Goal: Navigation & Orientation: Go to known website

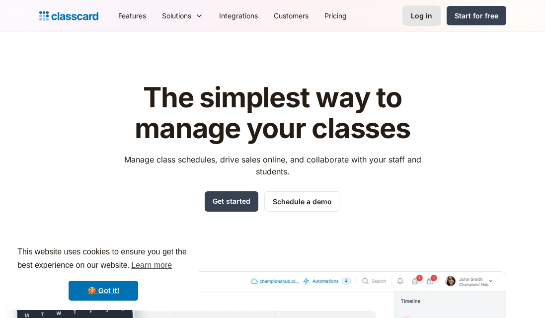
click at [416, 18] on div "Log in" at bounding box center [421, 15] width 21 height 10
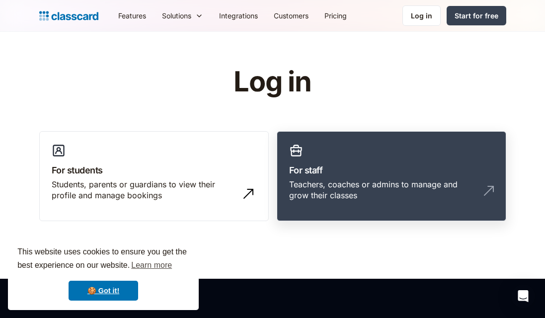
click at [330, 149] on link "For staff Teachers, coaches or admins to manage and grow their classes" at bounding box center [391, 176] width 229 height 90
